Goal: Task Accomplishment & Management: Use online tool/utility

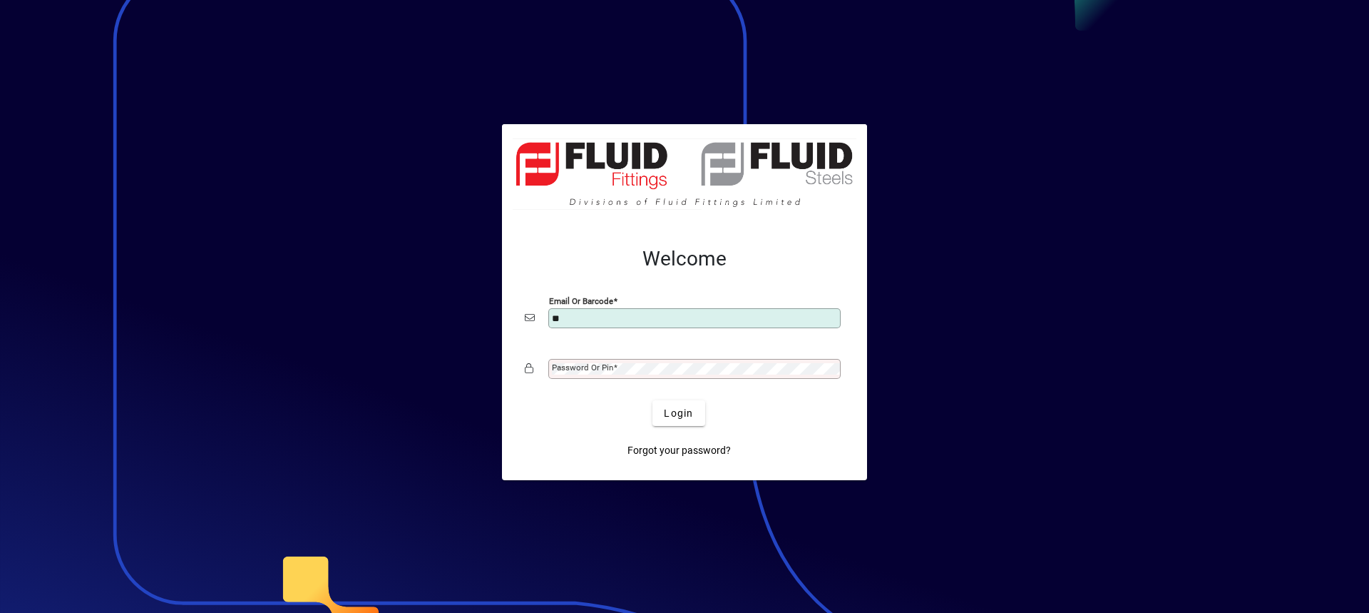
type input "**********"
click at [584, 362] on label "Password or Pin" at bounding box center [585, 366] width 66 height 11
click at [652, 400] on button "Login" at bounding box center [678, 413] width 52 height 26
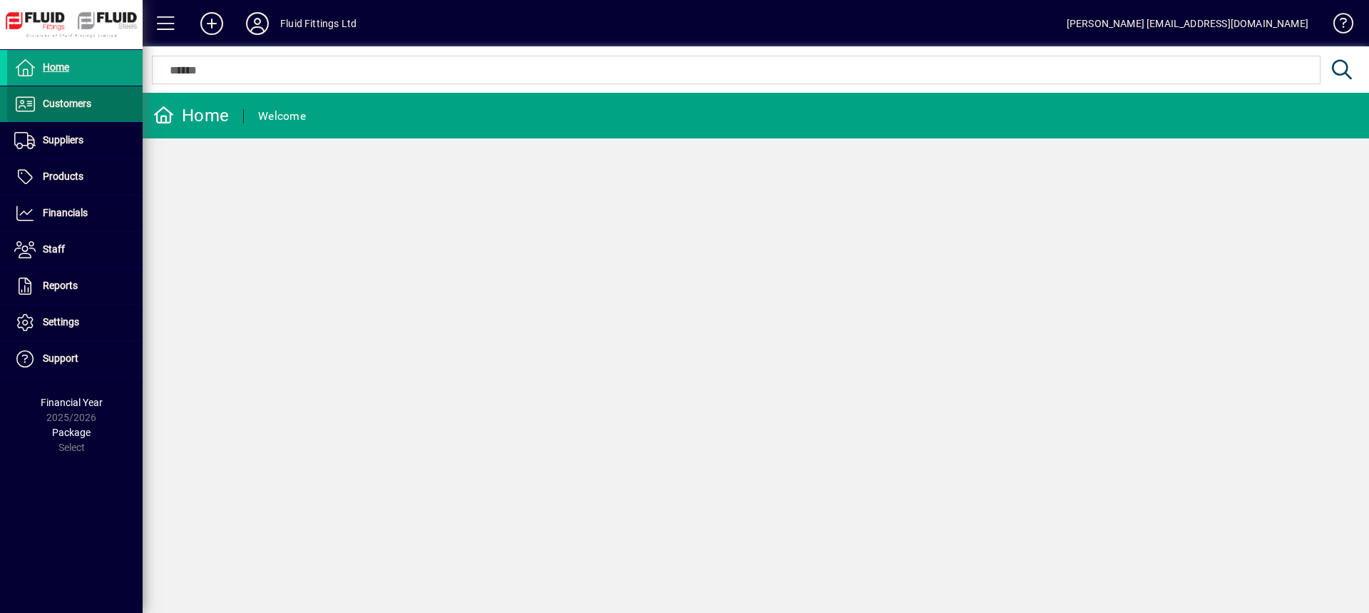
click at [74, 104] on span "Customers" at bounding box center [67, 103] width 48 height 11
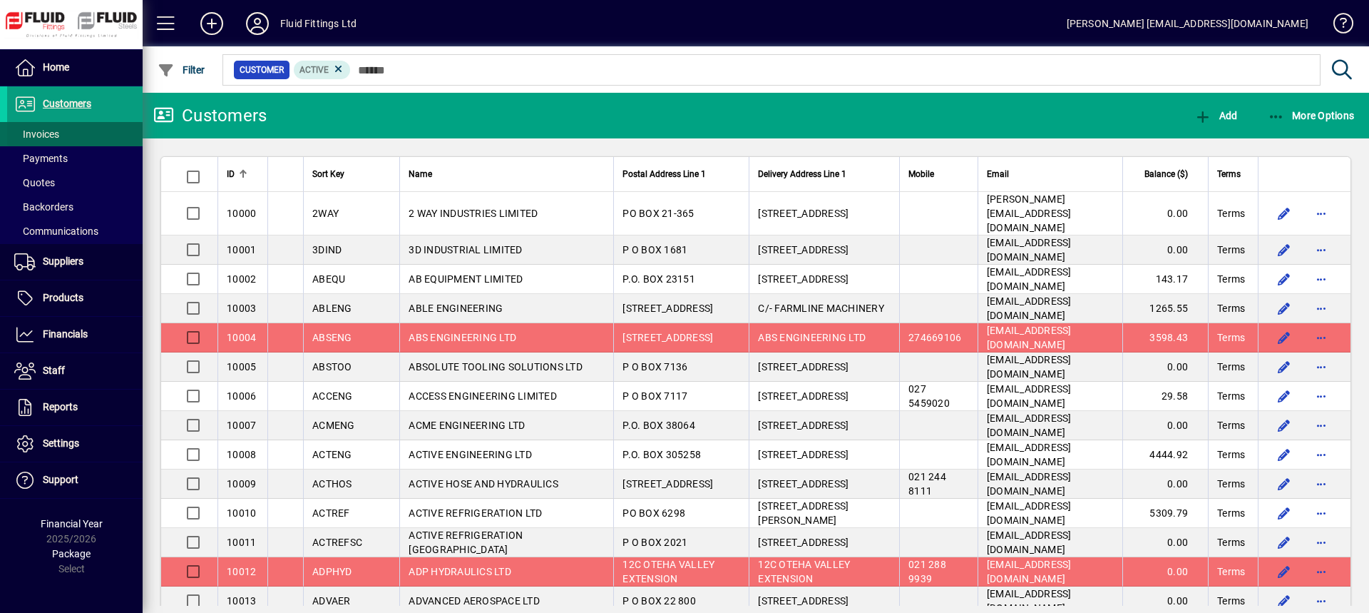
click at [53, 133] on span "Invoices" at bounding box center [36, 133] width 45 height 11
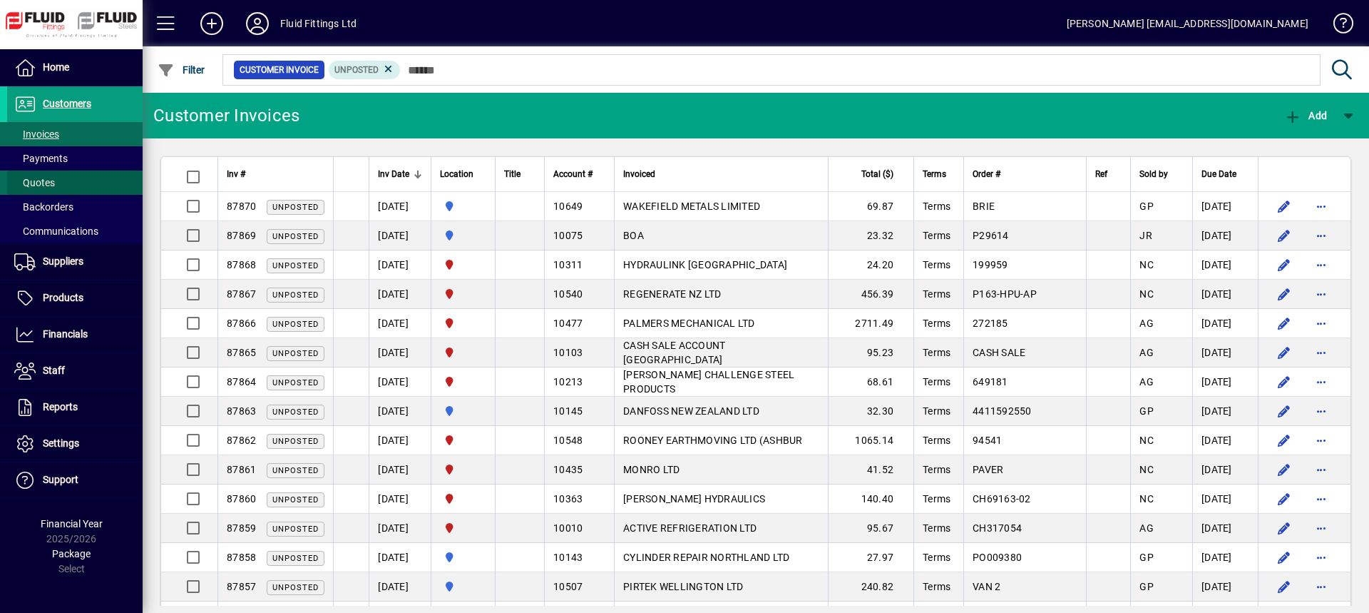
click at [96, 169] on span at bounding box center [74, 182] width 135 height 34
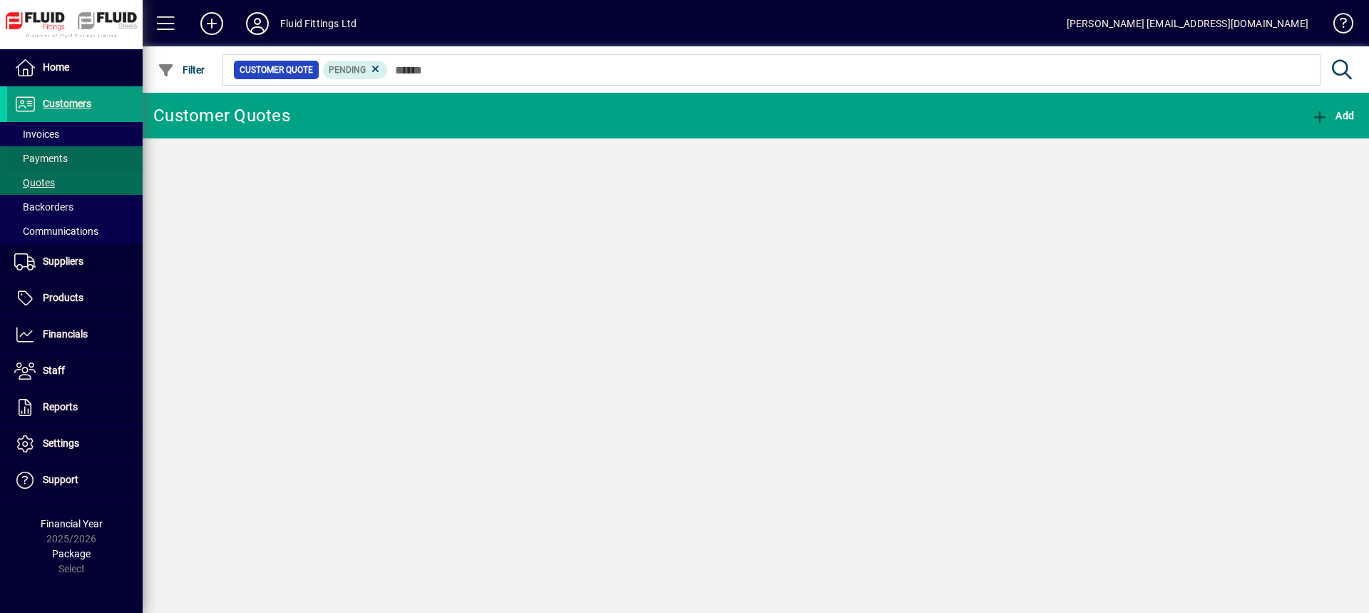
click at [96, 153] on span at bounding box center [74, 158] width 135 height 34
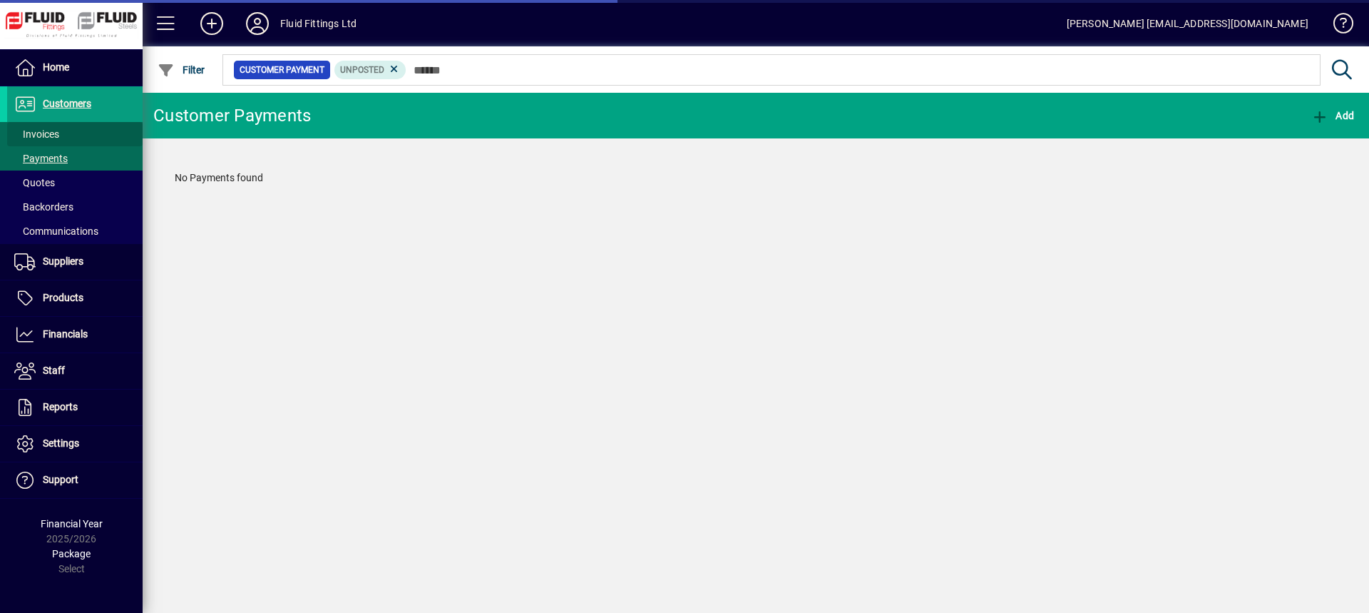
click at [94, 132] on span at bounding box center [74, 134] width 135 height 34
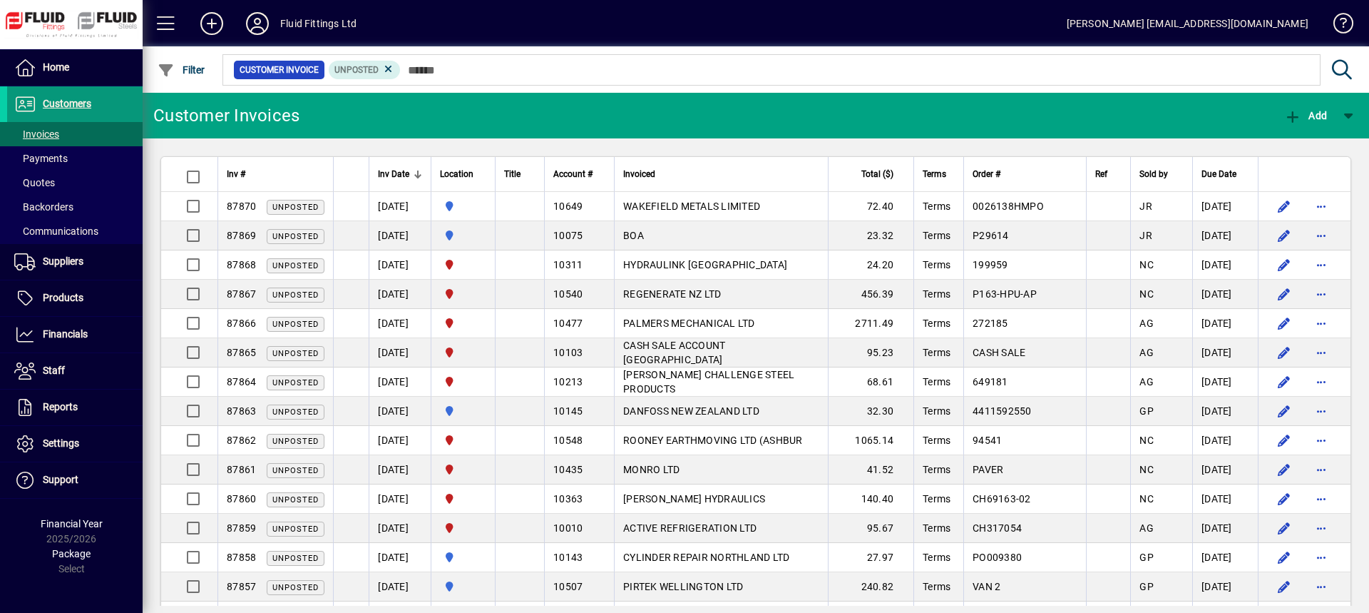
click at [84, 96] on span "Customers" at bounding box center [49, 104] width 84 height 17
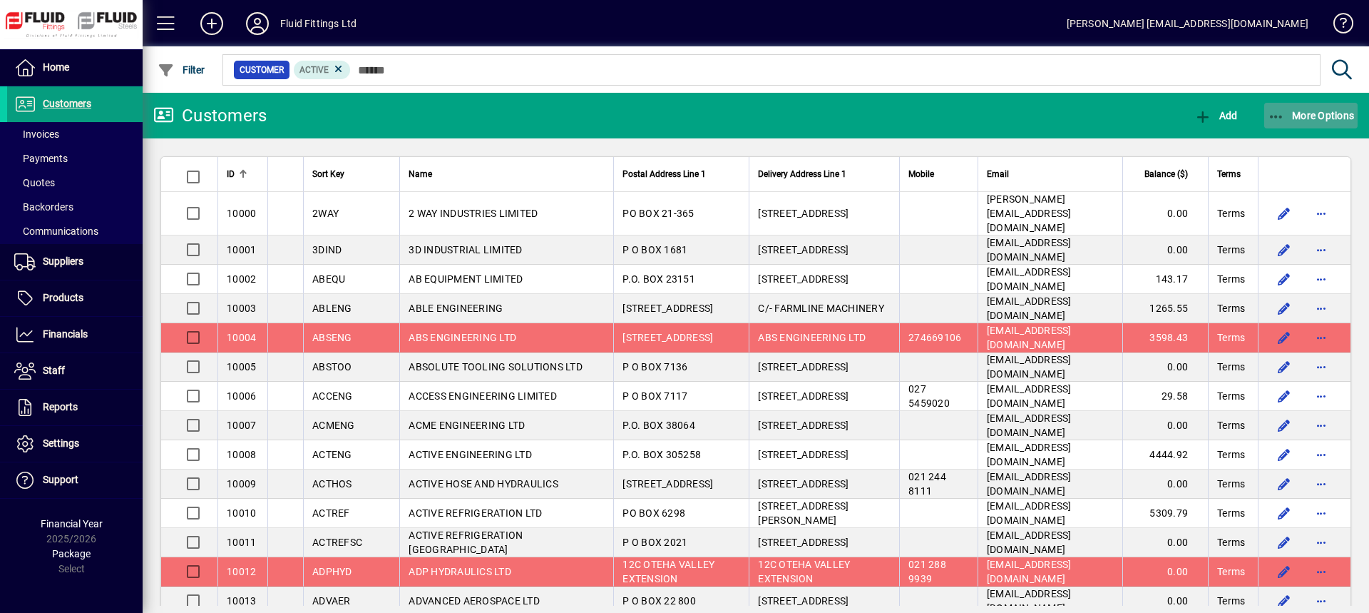
click at [1318, 117] on span "More Options" at bounding box center [1311, 115] width 87 height 11
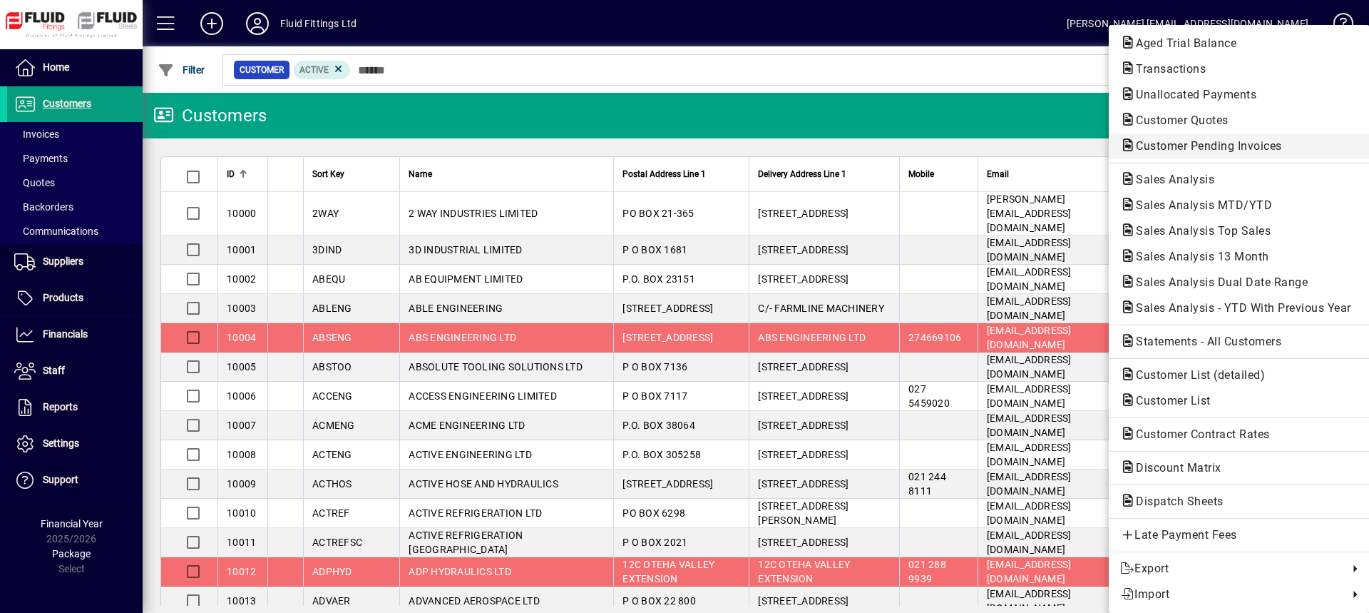
click at [1156, 141] on span "Customer Pending Invoices" at bounding box center [1204, 146] width 169 height 14
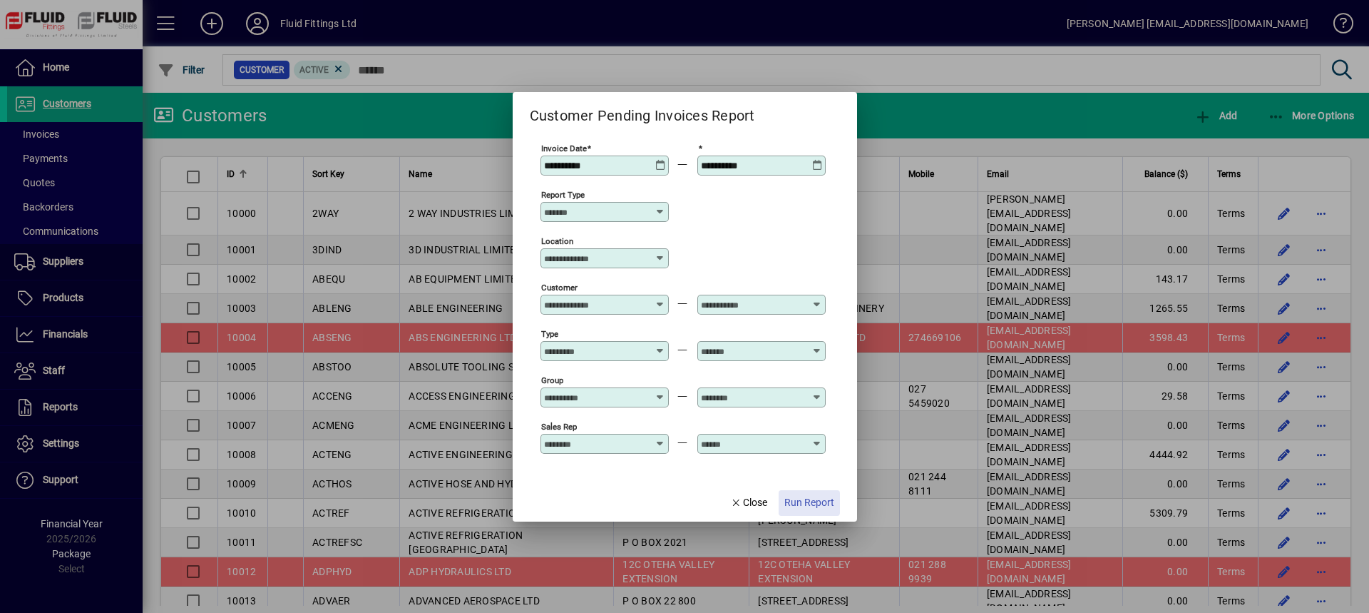
click at [803, 501] on span "Run Report" at bounding box center [809, 502] width 50 height 15
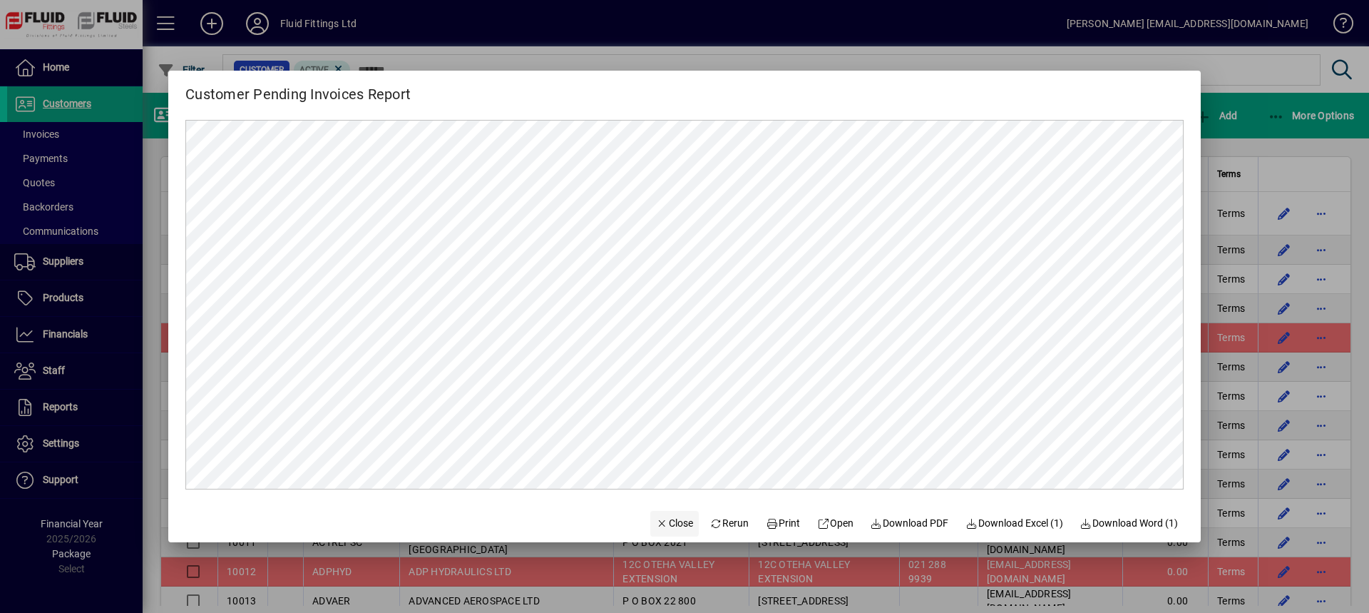
click at [673, 523] on span "Close" at bounding box center [674, 523] width 37 height 15
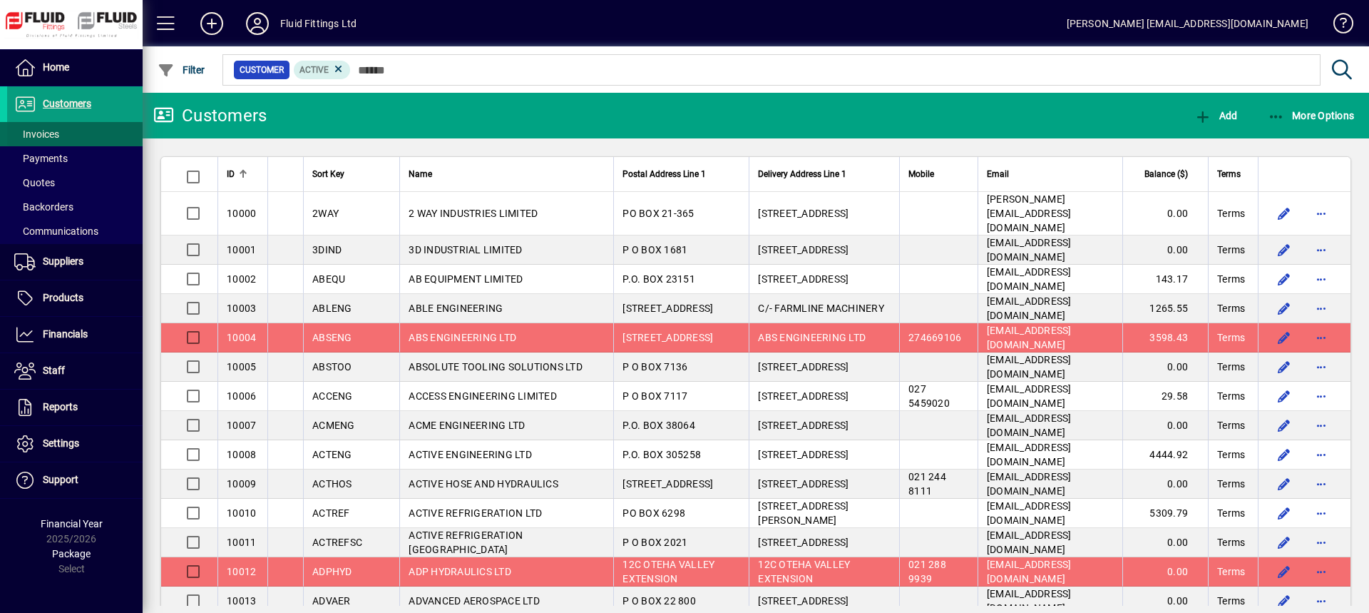
click at [74, 134] on span at bounding box center [74, 134] width 135 height 34
